Goal: Information Seeking & Learning: Learn about a topic

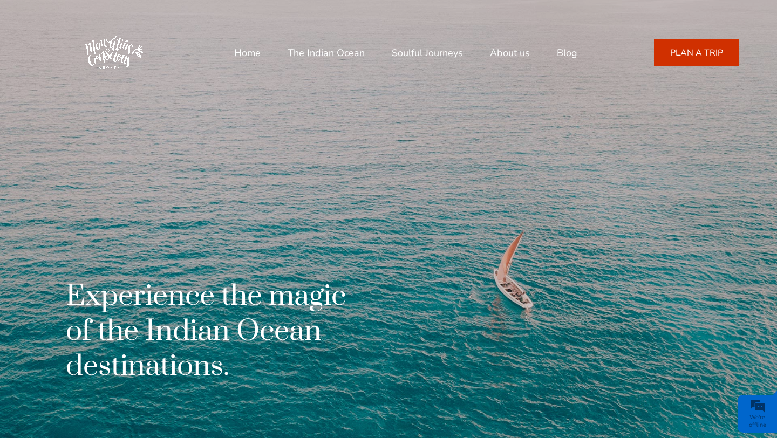
click at [250, 55] on link "Home" at bounding box center [247, 53] width 26 height 26
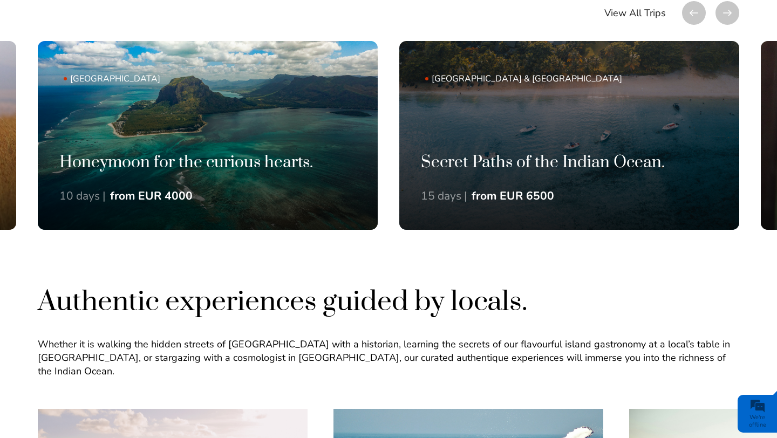
scroll to position [806, 0]
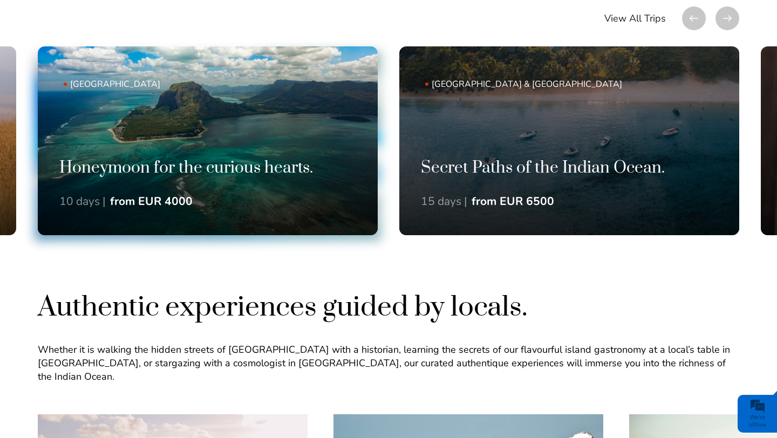
click at [293, 145] on link "Mauritius Honeymoon for the curious hearts. 10 days | from EUR 4000" at bounding box center [208, 140] width 340 height 189
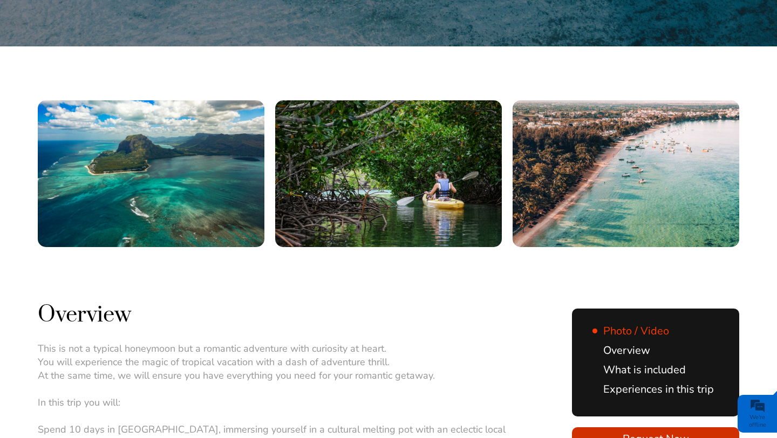
scroll to position [332, 0]
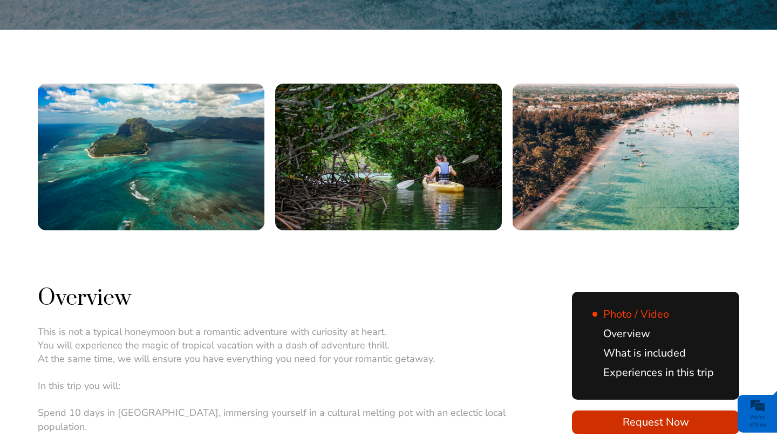
drag, startPoint x: 345, startPoint y: 136, endPoint x: 166, endPoint y: 138, distance: 179.1
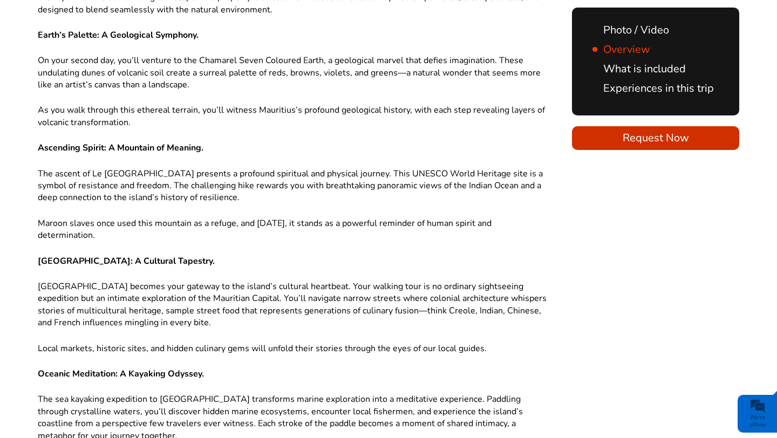
scroll to position [1299, 0]
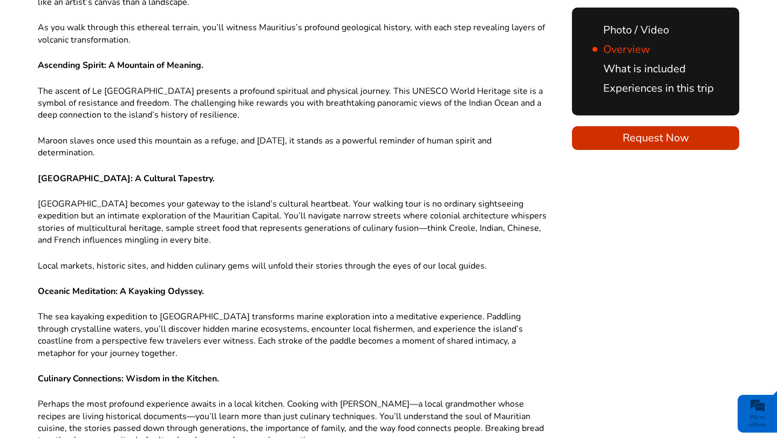
click at [152, 311] on p "The sea kayaking expedition to Amber Island transforms marine exploration into …" at bounding box center [293, 335] width 510 height 49
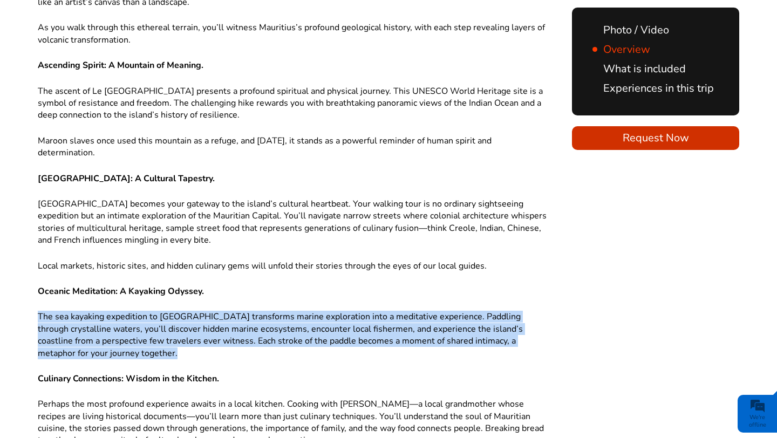
click at [152, 311] on p "The sea kayaking expedition to Amber Island transforms marine exploration into …" at bounding box center [293, 335] width 510 height 49
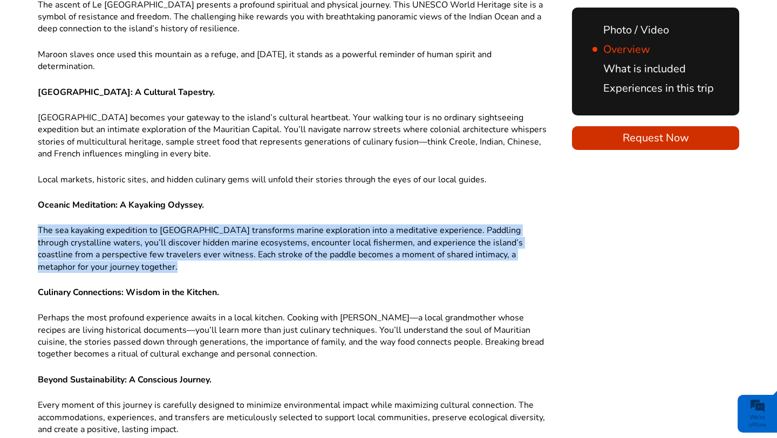
scroll to position [0, 0]
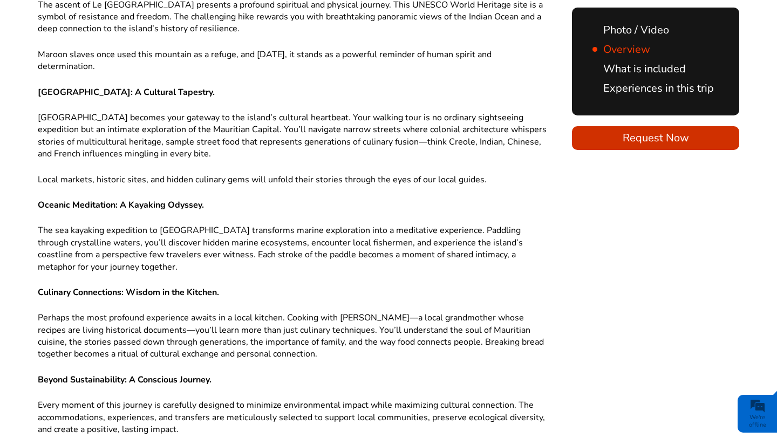
click at [152, 312] on p "Perhaps the most profound experience awaits in a local kitchen. Cooking with Ro…" at bounding box center [293, 336] width 510 height 49
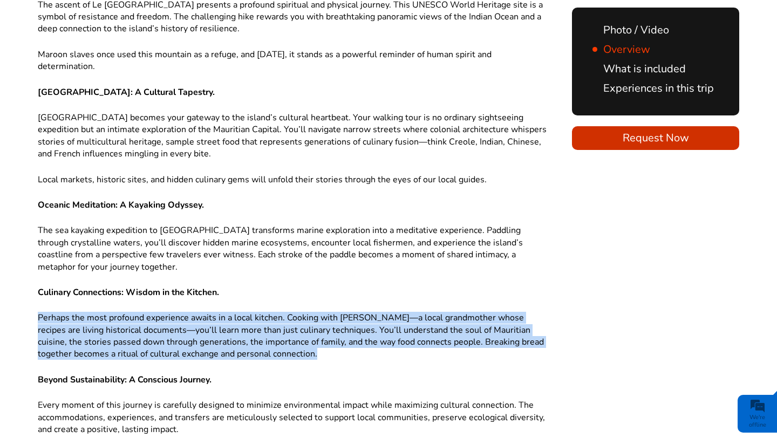
click at [152, 312] on p "Perhaps the most profound experience awaits in a local kitchen. Cooking with Ro…" at bounding box center [293, 336] width 510 height 49
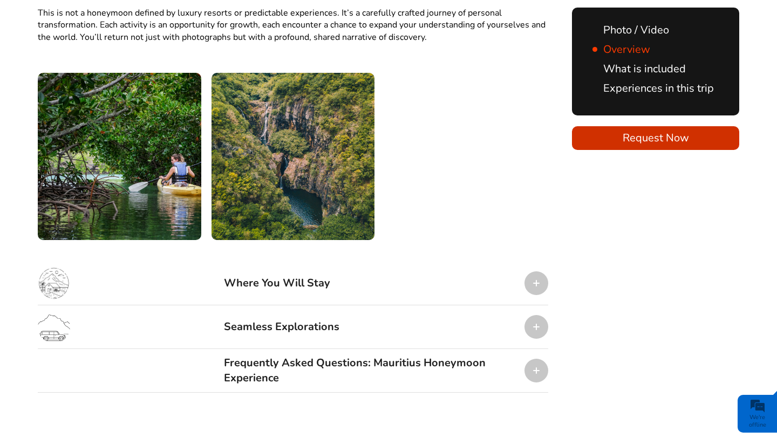
scroll to position [1876, 0]
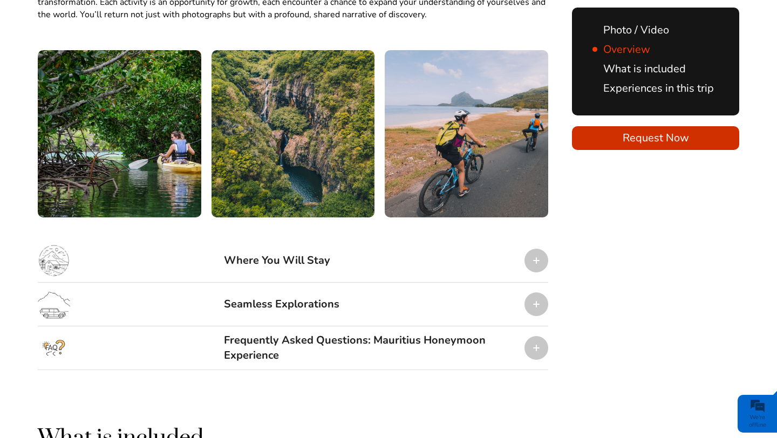
click at [274, 244] on div "Where You Will Stay" at bounding box center [277, 260] width 106 height 32
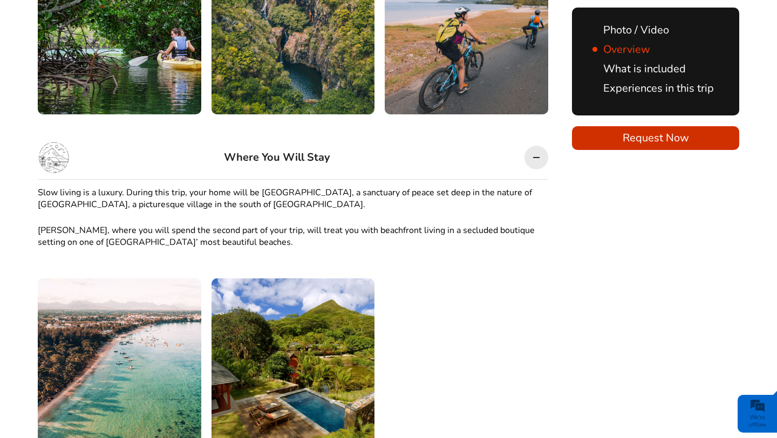
scroll to position [2075, 0]
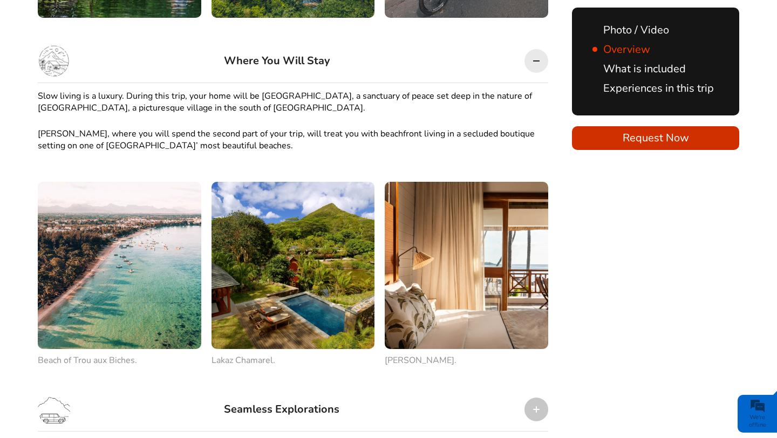
drag, startPoint x: 293, startPoint y: 306, endPoint x: 220, endPoint y: 305, distance: 73.4
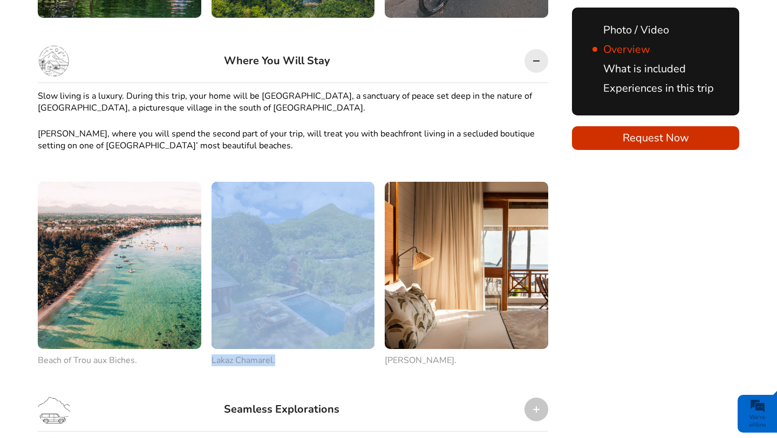
copy link "Lakaz Chamarel."
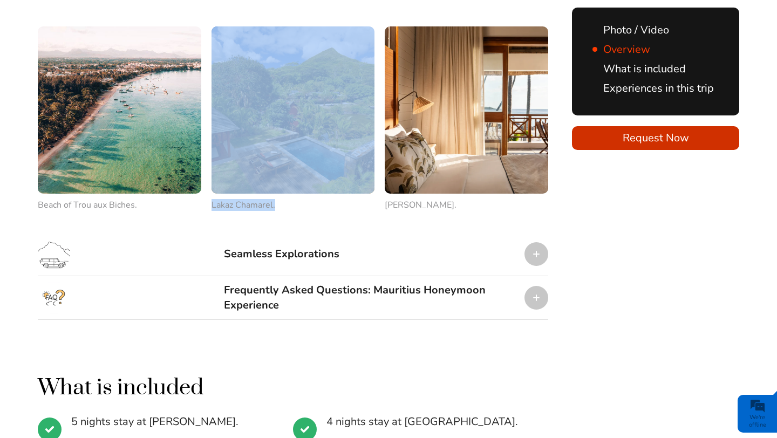
scroll to position [2259, 0]
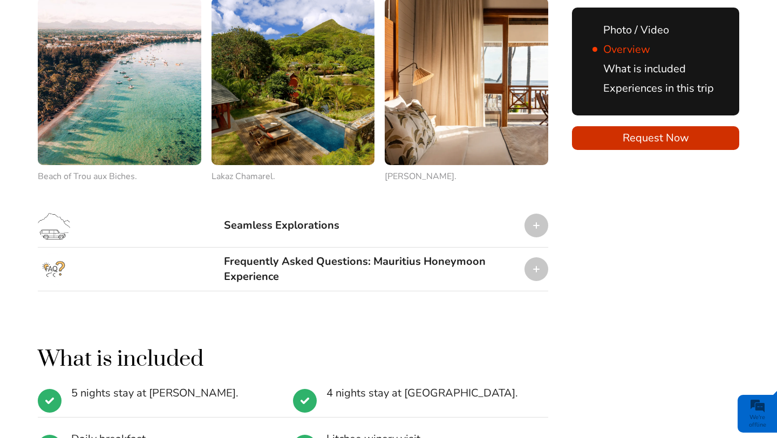
click at [326, 209] on div "Seamless Explorations" at bounding box center [281, 225] width 115 height 32
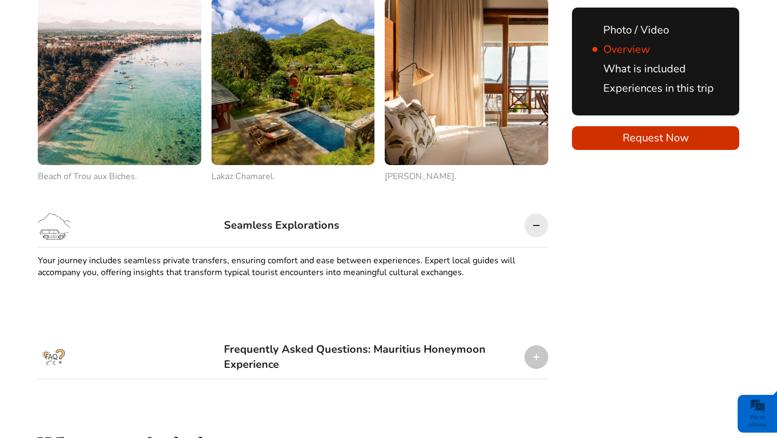
click at [295, 341] on div "Frequently Asked Questions: Mauritius Honeymoon Experience" at bounding box center [370, 357] width 292 height 32
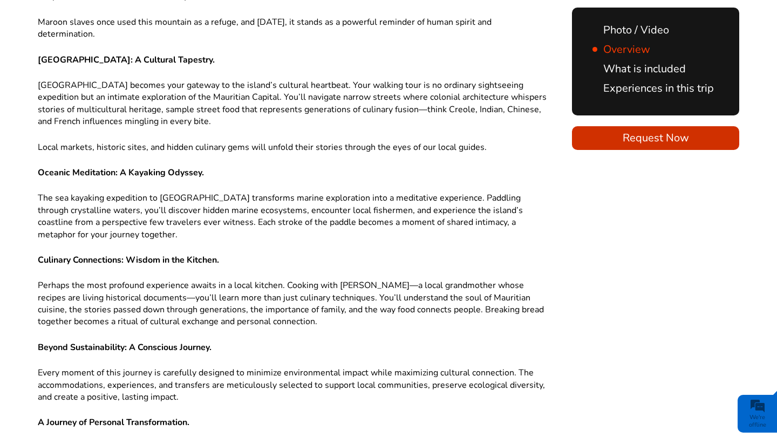
scroll to position [1418, 0]
click at [128, 192] on p "The sea kayaking expedition to Amber Island transforms marine exploration into …" at bounding box center [293, 216] width 510 height 49
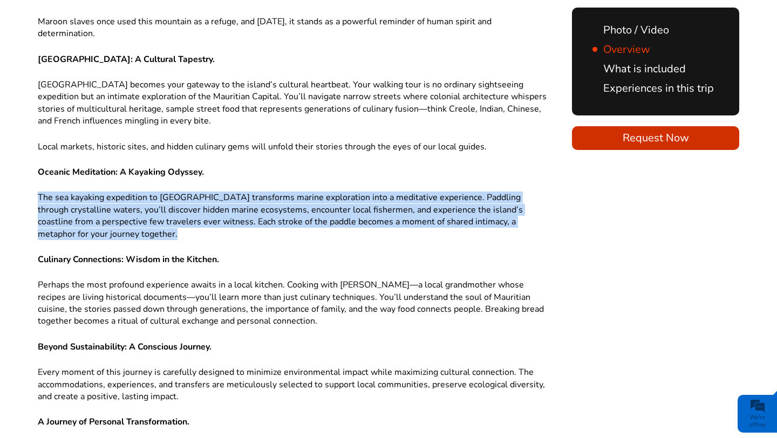
click at [128, 192] on p "The sea kayaking expedition to Amber Island transforms marine exploration into …" at bounding box center [293, 216] width 510 height 49
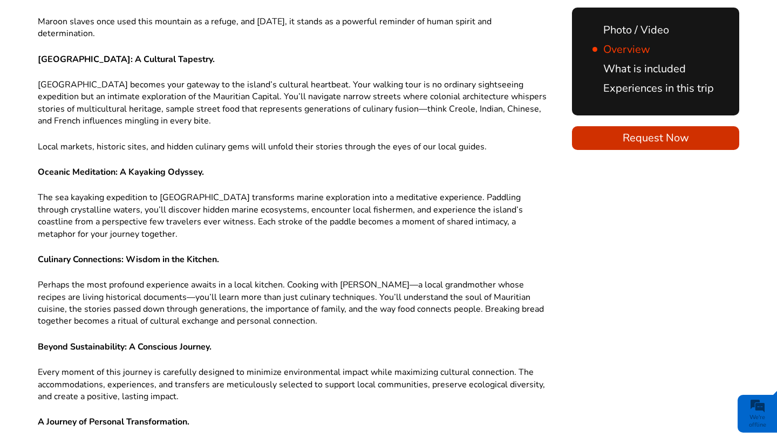
click at [155, 192] on p "The sea kayaking expedition to Amber Island transforms marine exploration into …" at bounding box center [293, 216] width 510 height 49
drag, startPoint x: 159, startPoint y: 143, endPoint x: 213, endPoint y: 144, distance: 54.5
click at [213, 192] on p "The sea kayaking expedition to Amber Island transforms marine exploration into …" at bounding box center [293, 216] width 510 height 49
click at [154, 192] on p "The sea kayaking expedition to Amber Island transforms marine exploration into …" at bounding box center [293, 216] width 510 height 49
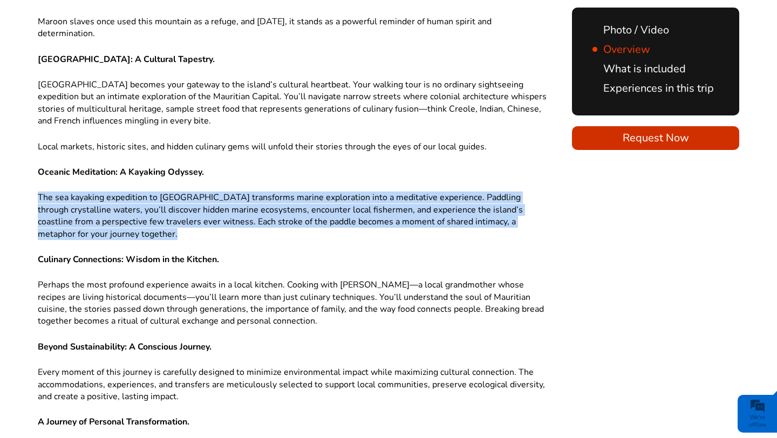
click at [154, 192] on p "The sea kayaking expedition to Amber Island transforms marine exploration into …" at bounding box center [293, 216] width 510 height 49
click at [163, 192] on p "The sea kayaking expedition to Amber Island transforms marine exploration into …" at bounding box center [293, 216] width 510 height 49
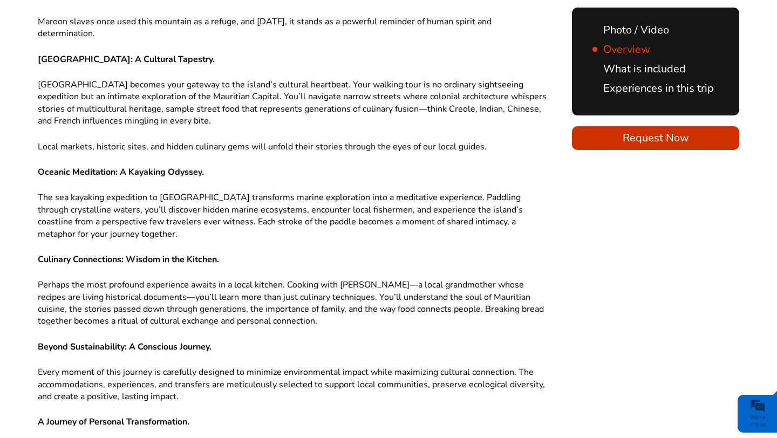
click at [159, 192] on p "The sea kayaking expedition to Amber Island transforms marine exploration into …" at bounding box center [293, 216] width 510 height 49
drag, startPoint x: 37, startPoint y: 143, endPoint x: 190, endPoint y: 141, distance: 153.2
click at [190, 192] on p "The sea kayaking expedition to Amber Island transforms marine exploration into …" at bounding box center [293, 216] width 510 height 49
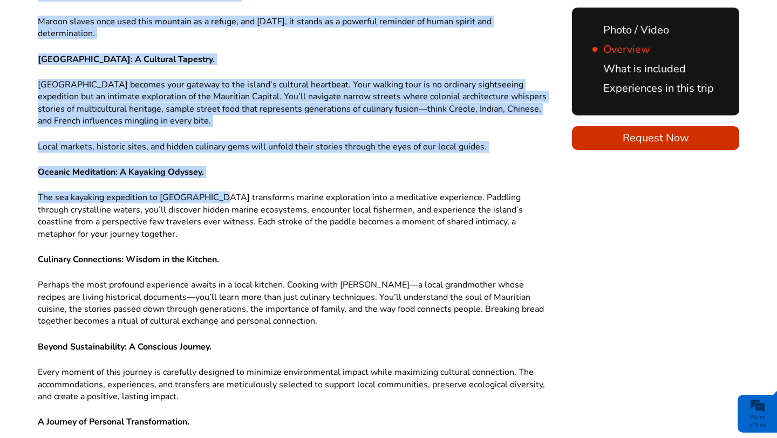
drag, startPoint x: 214, startPoint y: 140, endPoint x: 34, endPoint y: 140, distance: 179.6
copy div "Overview This is not a typical honeymoon but a romantic adventure with curiosit…"
click at [183, 129] on div "Where Love Meets Adventure: A Journey Beyond the Ordinary. Forget everything yo…" at bounding box center [293, 29] width 510 height 923
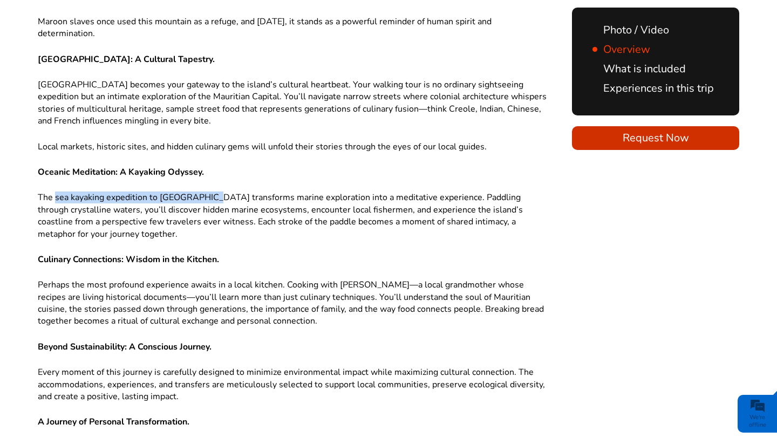
drag, startPoint x: 209, startPoint y: 142, endPoint x: 54, endPoint y: 142, distance: 154.8
click at [54, 192] on p "The sea kayaking expedition to Amber Island transforms marine exploration into …" at bounding box center [293, 216] width 510 height 49
copy p "sea kayaking expedition to Amber Island"
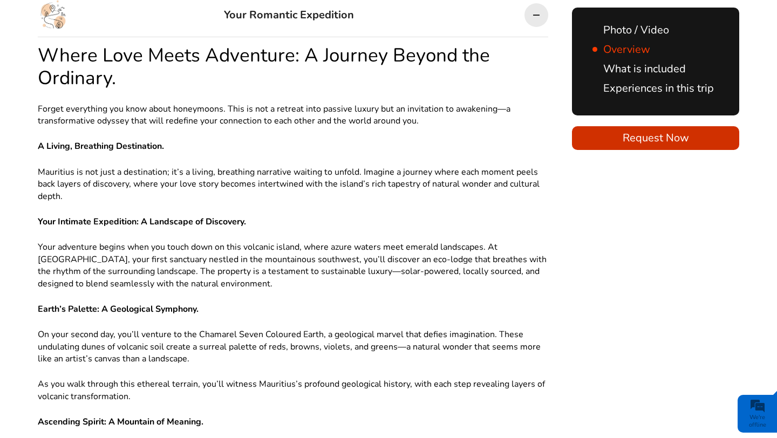
scroll to position [1139, 0]
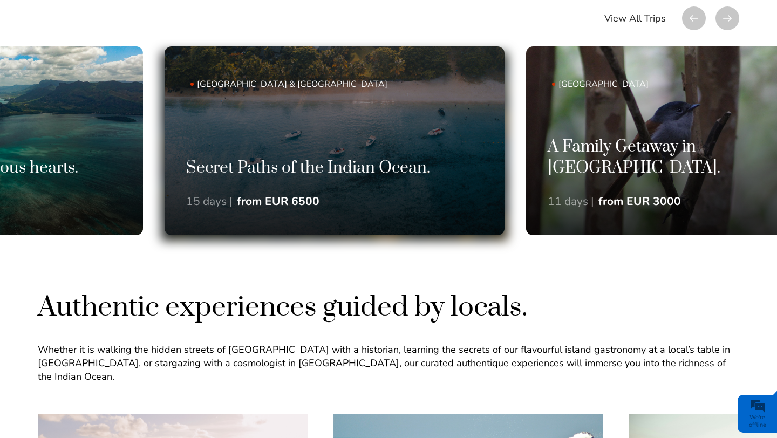
drag, startPoint x: 537, startPoint y: 138, endPoint x: 295, endPoint y: 165, distance: 243.7
click at [295, 165] on link "Mauritius & Réunion Island Secret Paths of the Indian Ocean. 15 days | from EUR…" at bounding box center [335, 140] width 340 height 189
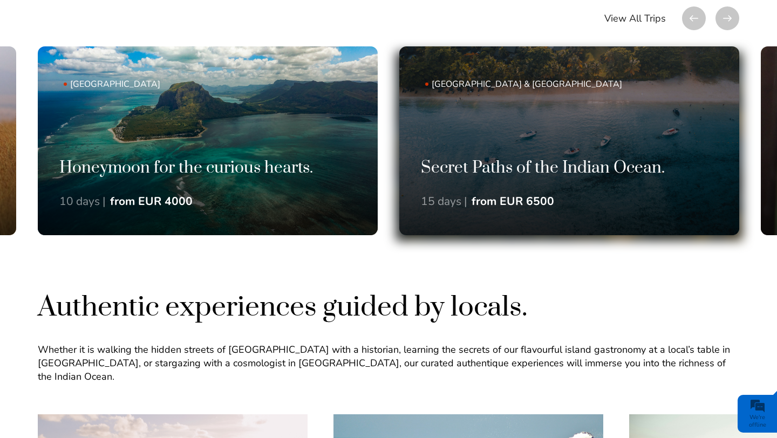
click at [542, 116] on link "Mauritius & Réunion Island Secret Paths of the Indian Ocean. 15 days | from EUR…" at bounding box center [569, 140] width 340 height 189
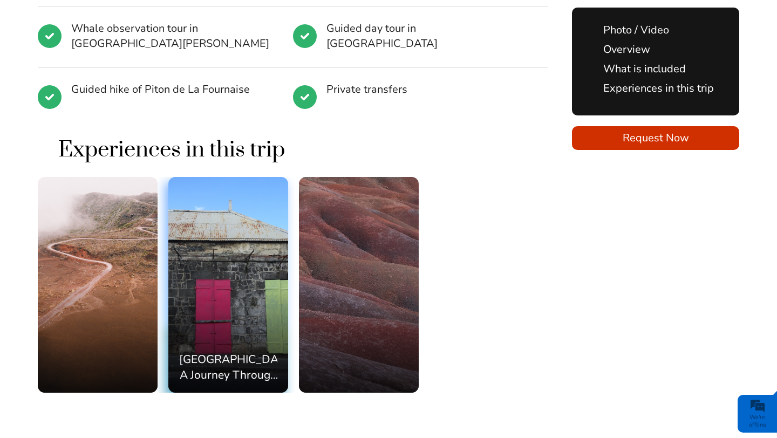
scroll to position [1358, 0]
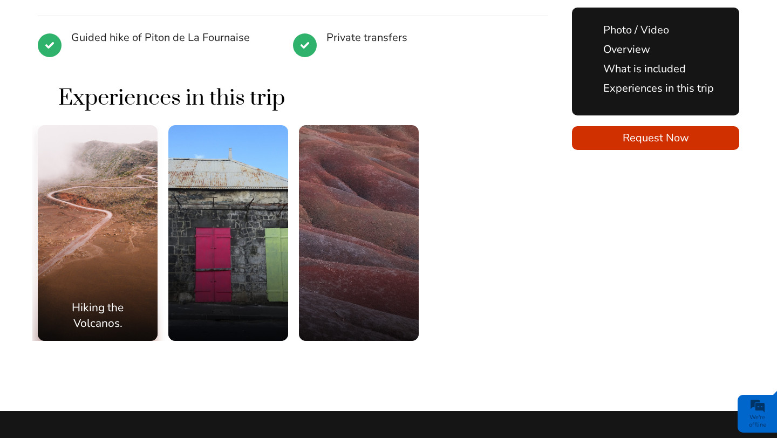
click at [105, 184] on div "Hiking the Volcanos." at bounding box center [98, 233] width 120 height 216
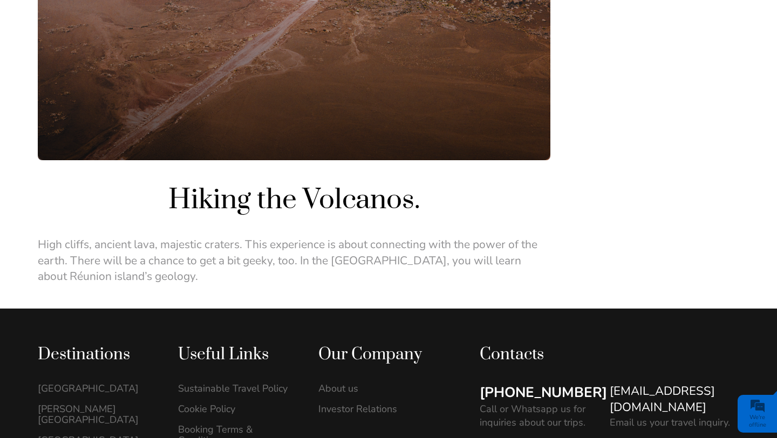
scroll to position [304, 0]
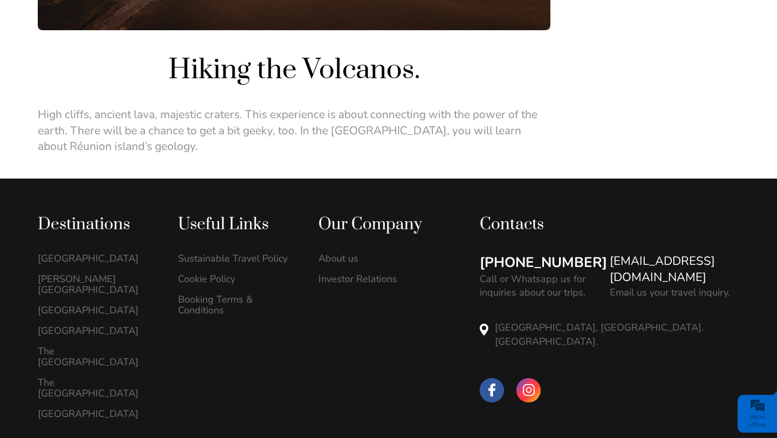
click at [112, 131] on p "High cliffs, ancient lava, majestic craters. This experience is about connectin…" at bounding box center [294, 130] width 512 height 47
click at [112, 130] on p "High cliffs, ancient lava, majestic craters. This experience is about connectin…" at bounding box center [294, 130] width 512 height 47
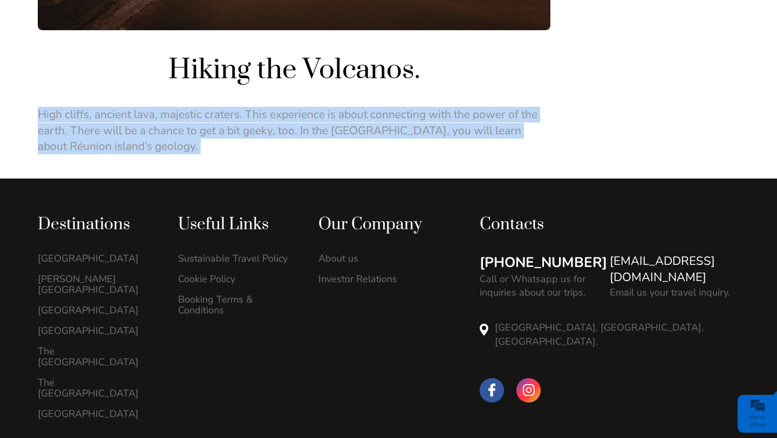
click at [112, 130] on p "High cliffs, ancient lava, majestic craters. This experience is about connectin…" at bounding box center [294, 130] width 512 height 47
click at [270, 127] on p "High cliffs, ancient lava, majestic craters. This experience is about connectin…" at bounding box center [294, 130] width 512 height 47
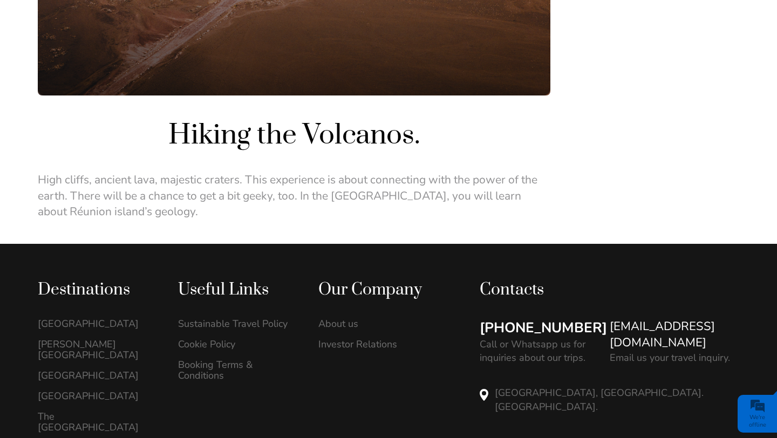
scroll to position [231, 0]
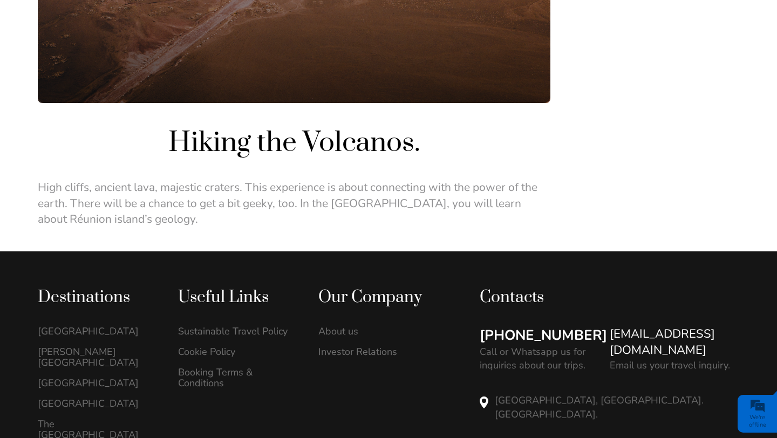
click at [131, 221] on p "High cliffs, ancient lava, majestic craters. This experience is about connectin…" at bounding box center [294, 203] width 512 height 47
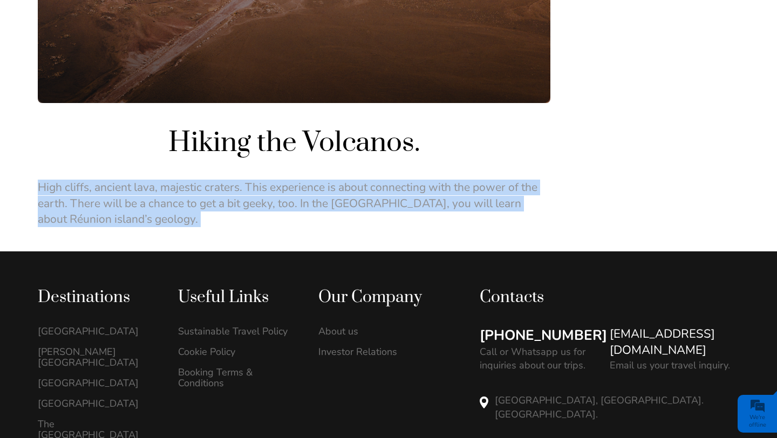
click at [131, 221] on p "High cliffs, ancient lava, majestic craters. This experience is about connectin…" at bounding box center [294, 203] width 512 height 47
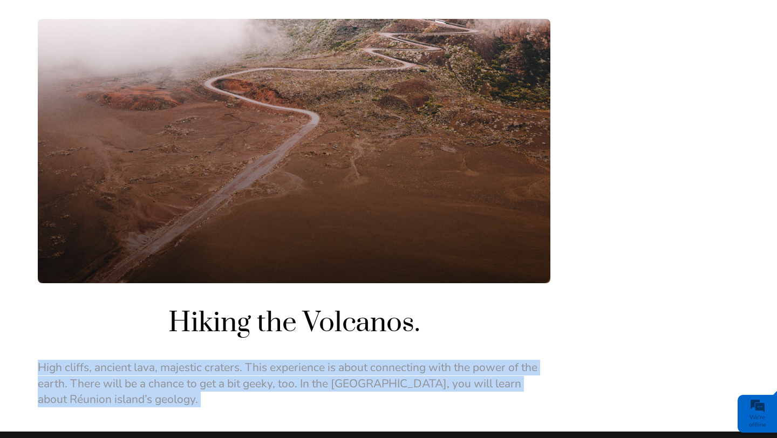
scroll to position [0, 0]
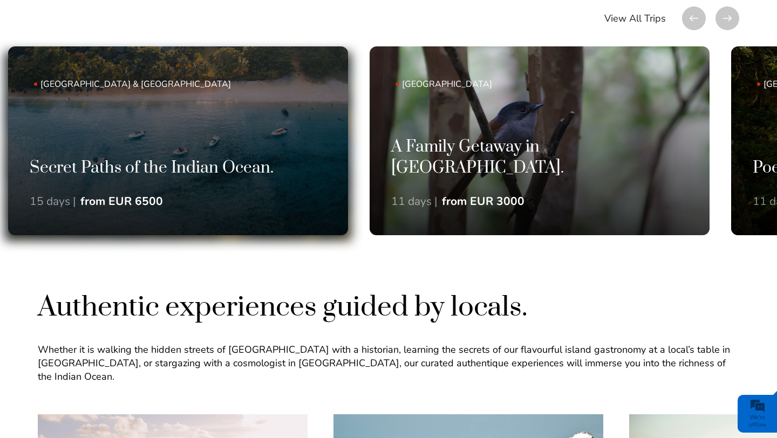
drag, startPoint x: 479, startPoint y: 159, endPoint x: 41, endPoint y: 207, distance: 440.7
click at [42, 206] on div "Secret Paths of the Indian Ocean. 15 days | from EUR 6500" at bounding box center [178, 197] width 340 height 78
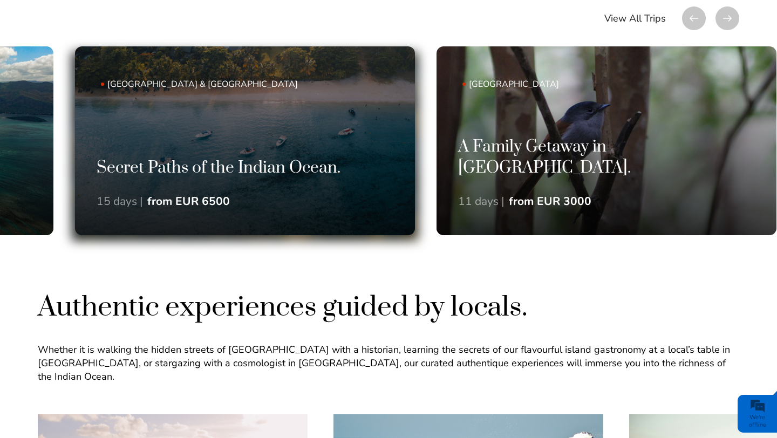
drag, startPoint x: 553, startPoint y: 155, endPoint x: 122, endPoint y: 196, distance: 433.0
click at [139, 189] on link "Mauritius & Réunion Island Secret Paths of the Indian Ocean. 15 days | from EUR…" at bounding box center [245, 140] width 340 height 189
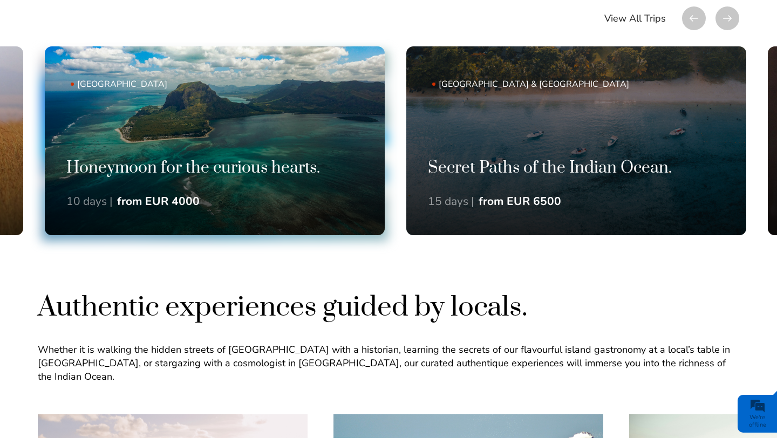
drag, startPoint x: 295, startPoint y: 136, endPoint x: 762, endPoint y: 162, distance: 467.3
click at [385, 161] on link "Mauritius Honeymoon for the curious hearts. 10 days | from EUR 4000" at bounding box center [215, 140] width 340 height 189
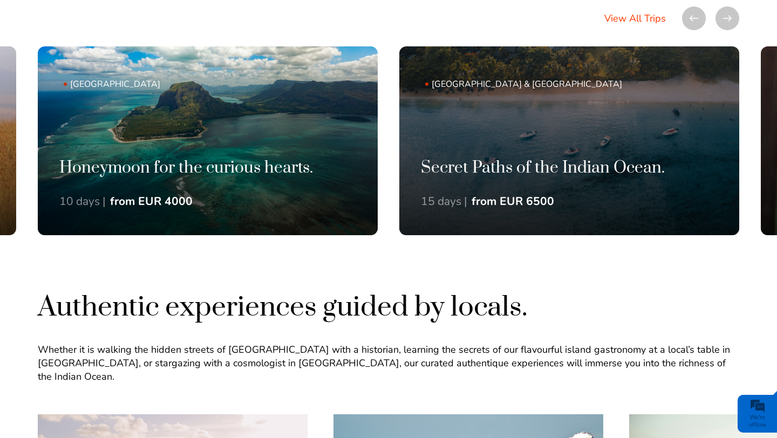
click at [619, 14] on link "View All Trips" at bounding box center [634, 18] width 61 height 24
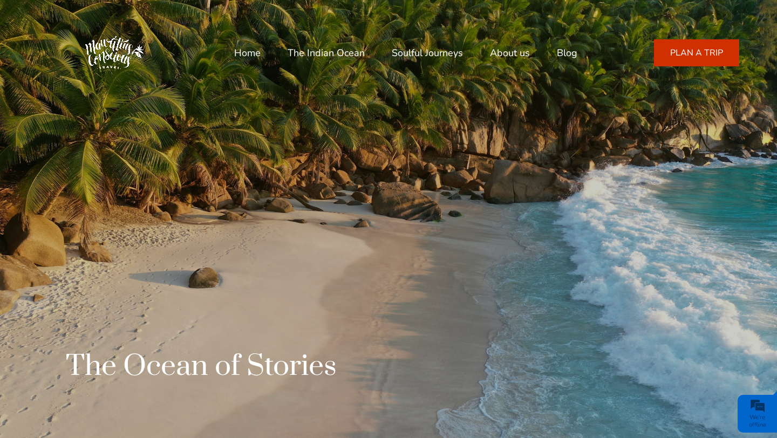
click at [413, 54] on link "Soulful Journeys" at bounding box center [427, 53] width 71 height 26
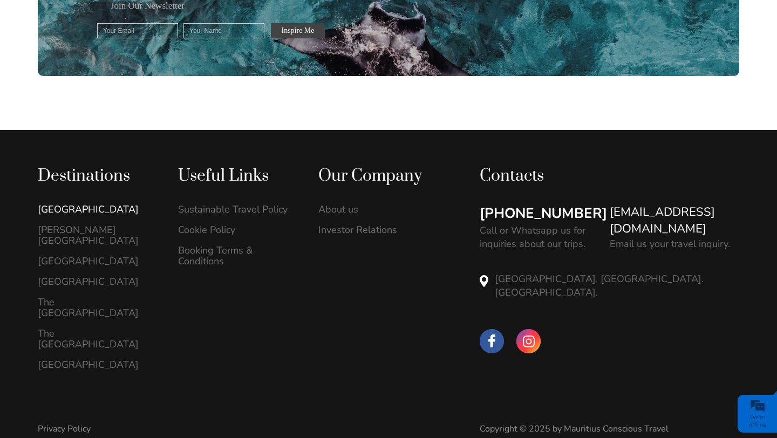
click at [64, 213] on link "[GEOGRAPHIC_DATA]" at bounding box center [97, 209] width 118 height 11
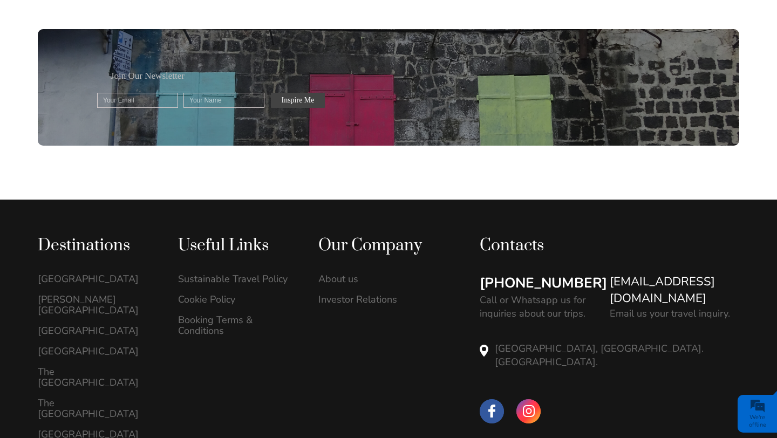
scroll to position [1378, 0]
